Goal: Information Seeking & Learning: Learn about a topic

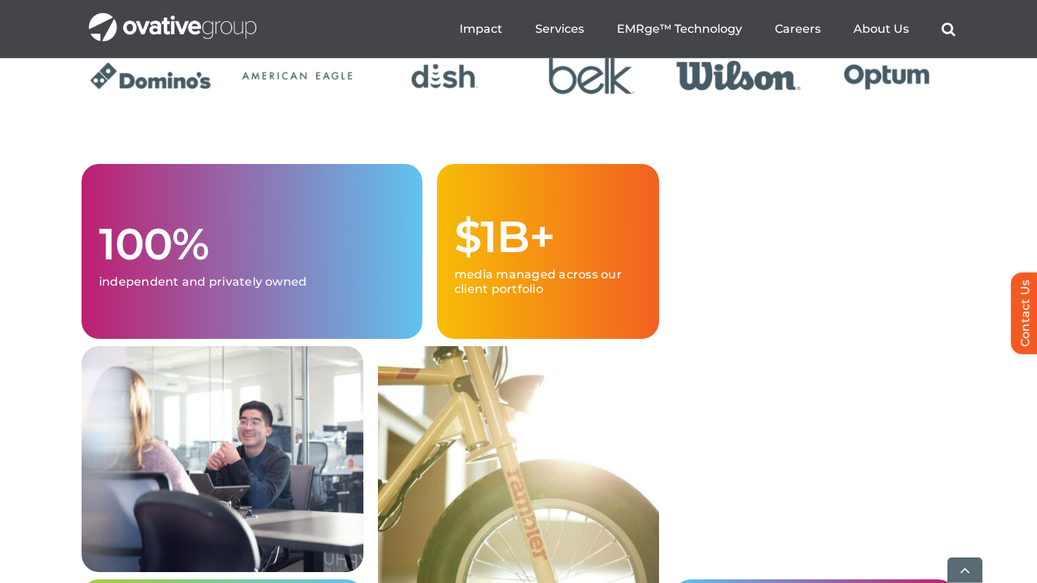
scroll to position [3616, 0]
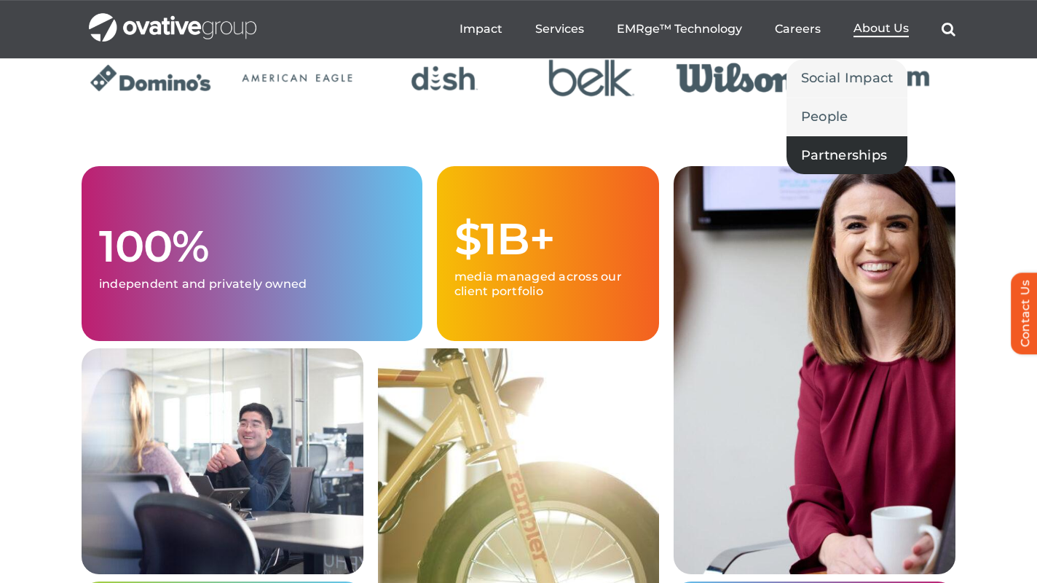
click at [811, 155] on span "Partnerships" at bounding box center [844, 155] width 86 height 20
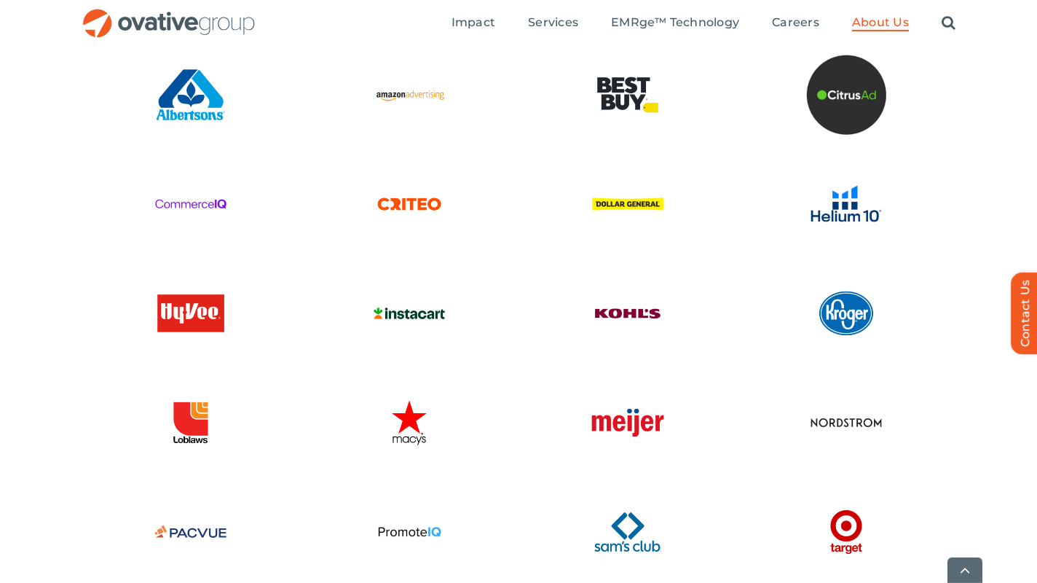
scroll to position [2360, 0]
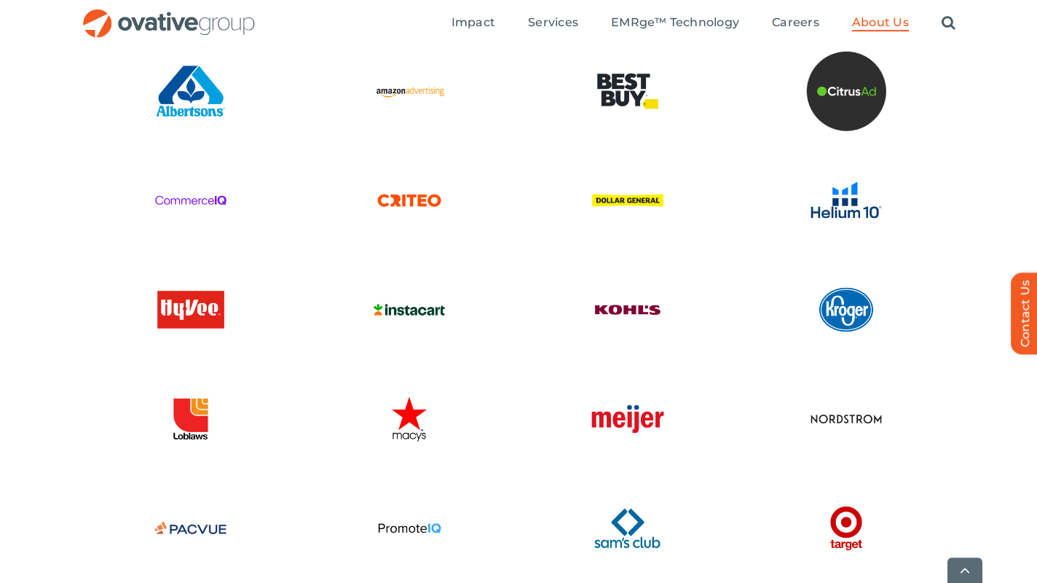
click at [484, 379] on div at bounding box center [409, 422] width 219 height 87
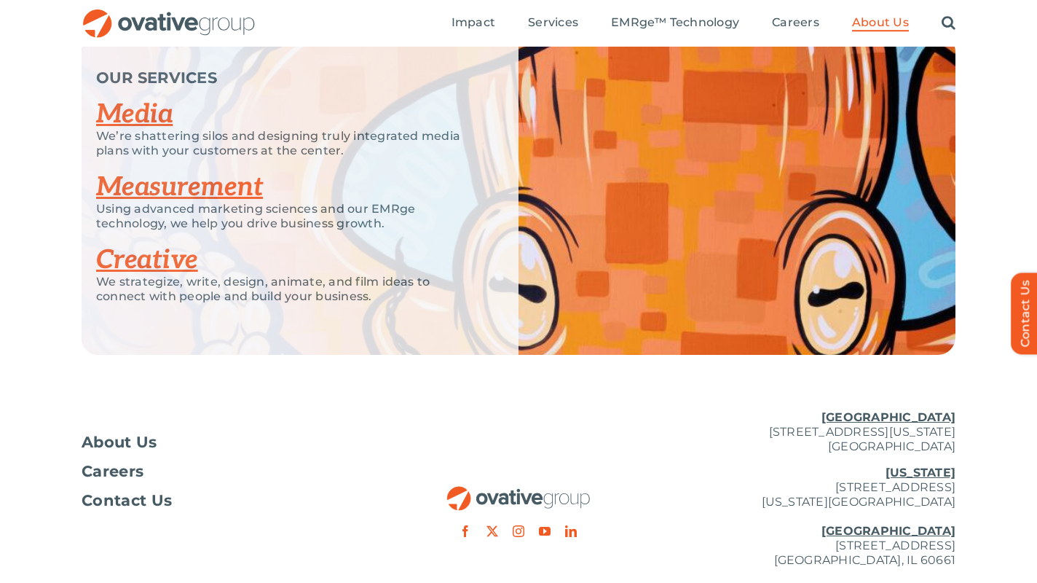
scroll to position [3184, 0]
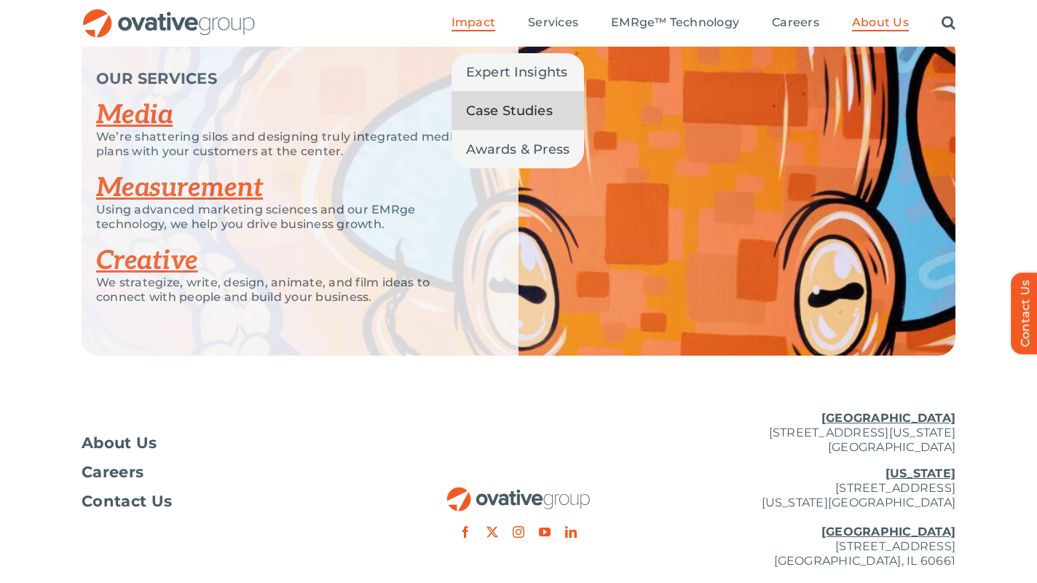
click at [484, 109] on span "Case Studies" at bounding box center [509, 111] width 87 height 20
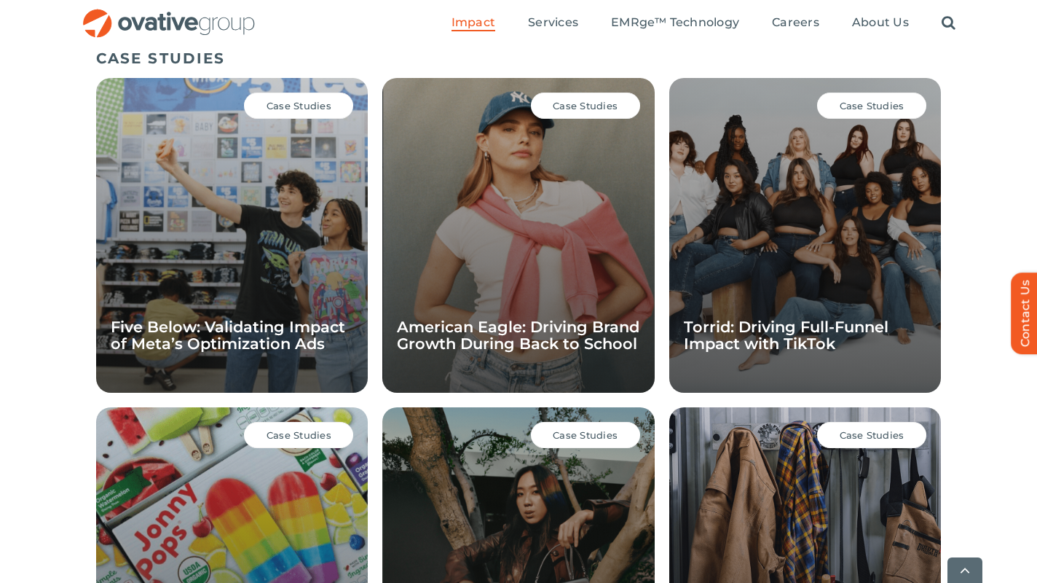
scroll to position [1033, 0]
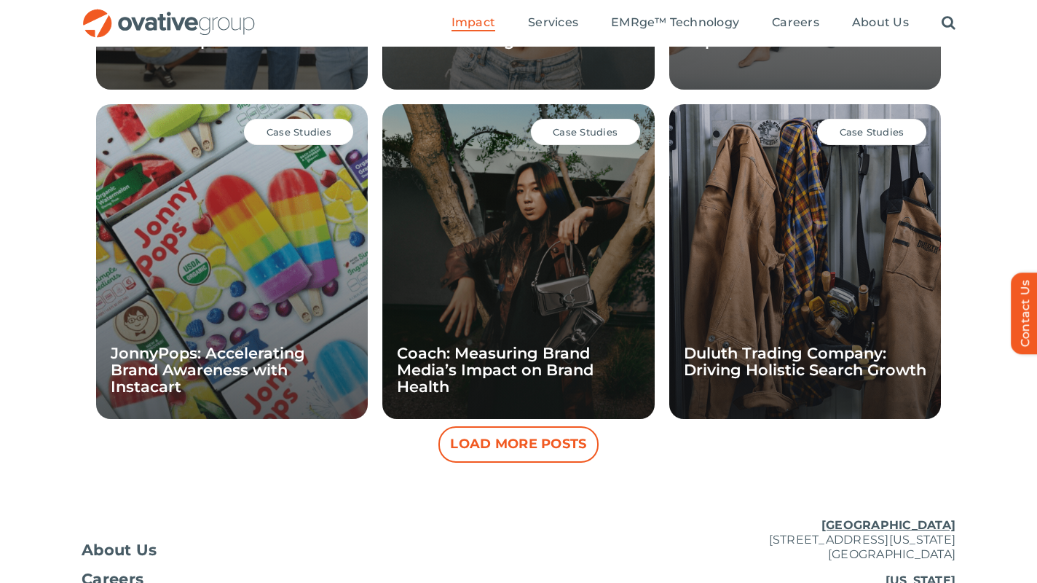
scroll to position [1307, 0]
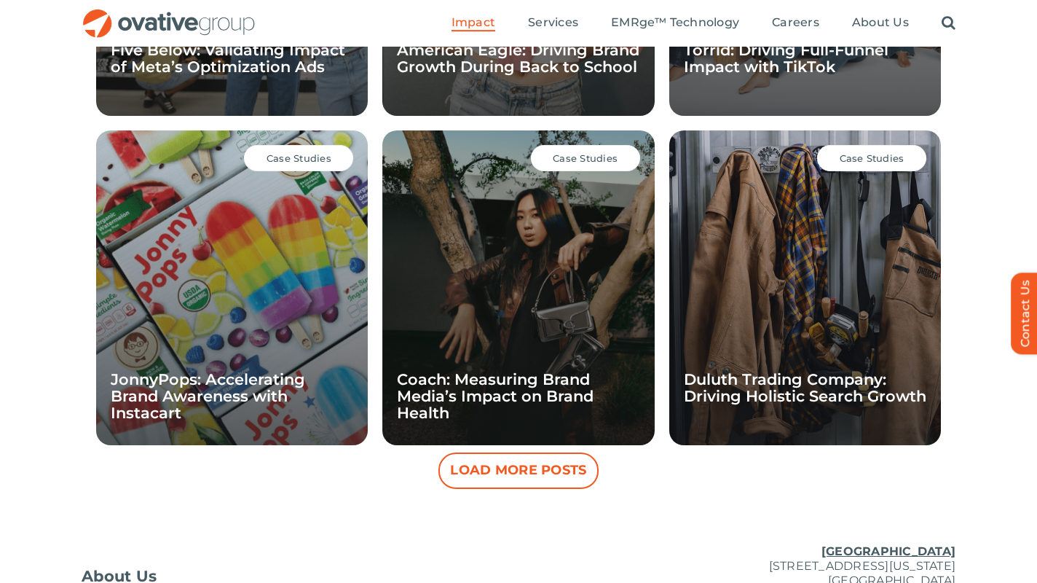
click at [523, 469] on button "Load More Posts" at bounding box center [518, 470] width 160 height 36
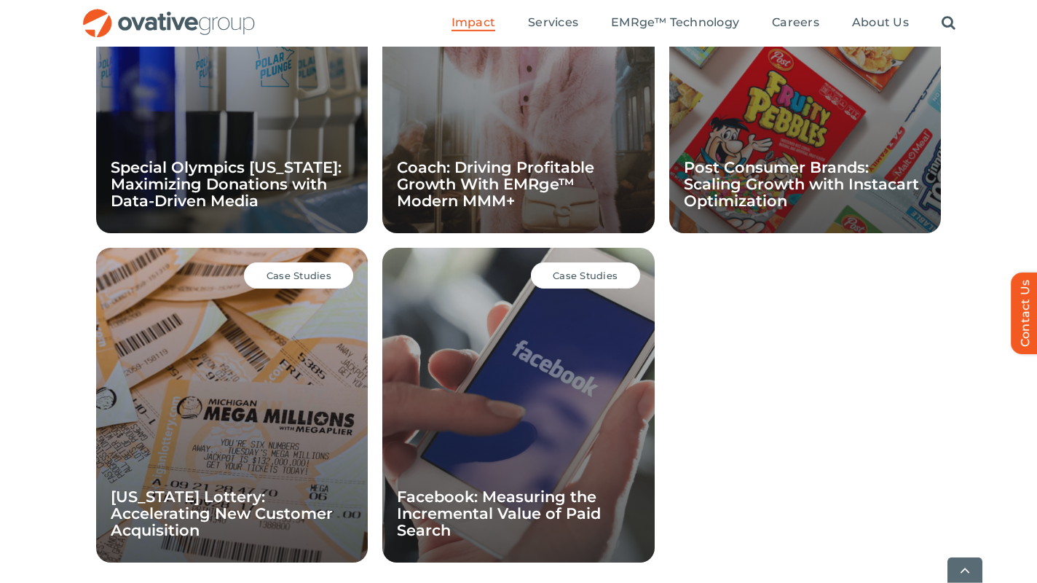
scroll to position [1849, 0]
